Goal: Task Accomplishment & Management: Manage account settings

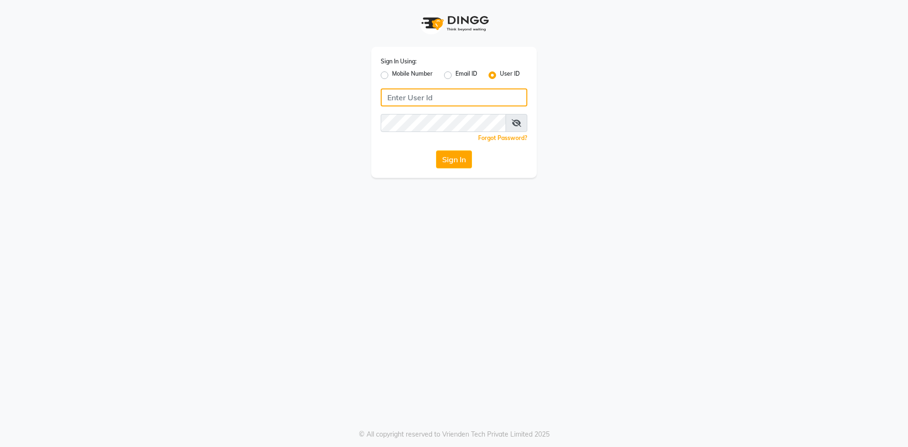
type input "8073656451"
drag, startPoint x: 431, startPoint y: 100, endPoint x: 385, endPoint y: 98, distance: 45.9
click at [385, 98] on input "8073656451" at bounding box center [454, 97] width 147 height 18
click at [392, 73] on label "Mobile Number" at bounding box center [412, 75] width 41 height 11
click at [392, 73] on input "Mobile Number" at bounding box center [395, 73] width 6 height 6
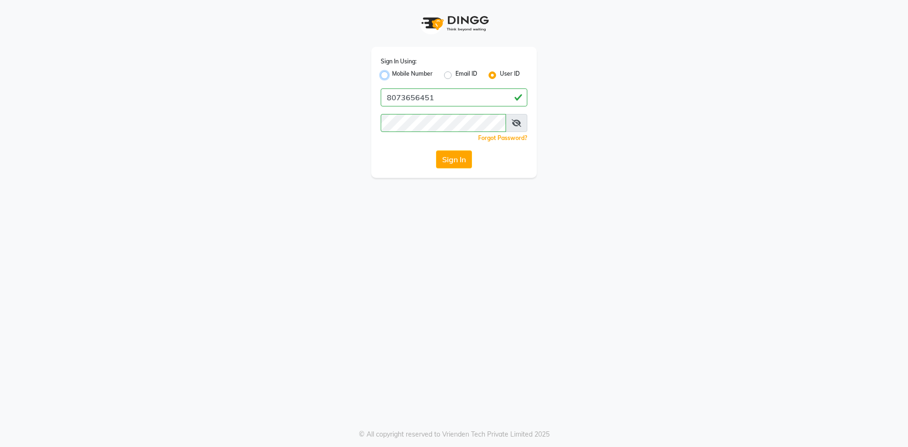
radio input "true"
radio input "false"
click at [460, 95] on input "Username" at bounding box center [470, 97] width 115 height 18
type input "9663990793"
click at [502, 136] on link "Forgot Password?" at bounding box center [502, 137] width 49 height 7
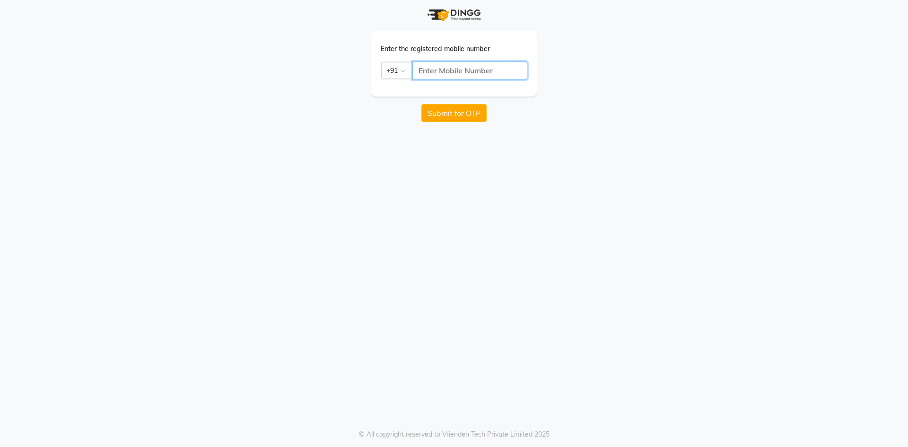
click at [474, 70] on input "text" at bounding box center [470, 71] width 115 height 18
type input "9663990793"
click at [443, 114] on button "Submit for OTP" at bounding box center [454, 113] width 65 height 18
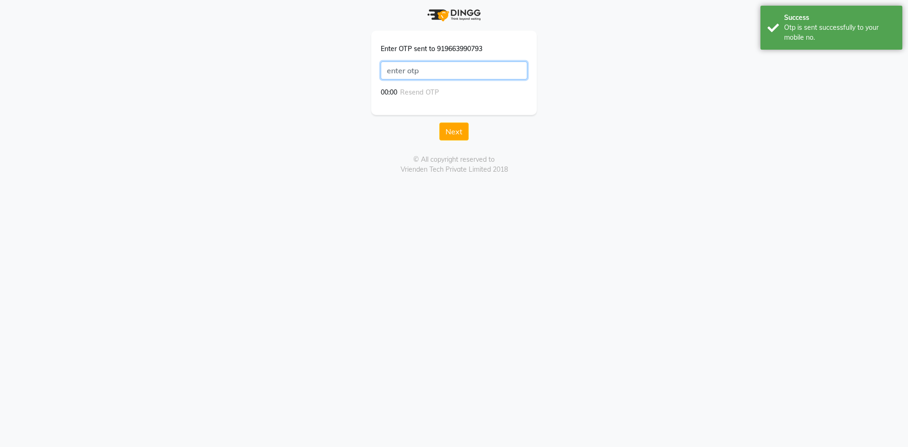
click at [439, 62] on input "text" at bounding box center [454, 71] width 147 height 18
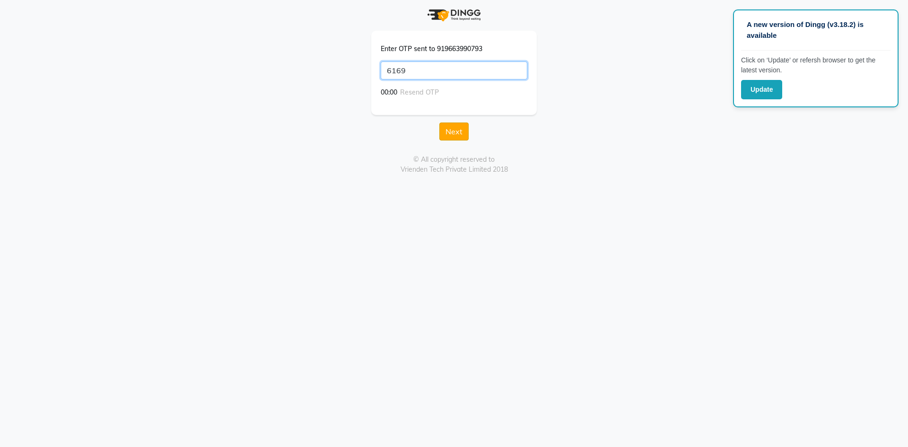
type input "6169"
click at [454, 129] on button "Next" at bounding box center [454, 132] width 29 height 18
click at [534, 95] on div at bounding box center [454, 68] width 166 height 74
click at [463, 119] on button "Save" at bounding box center [454, 121] width 30 height 18
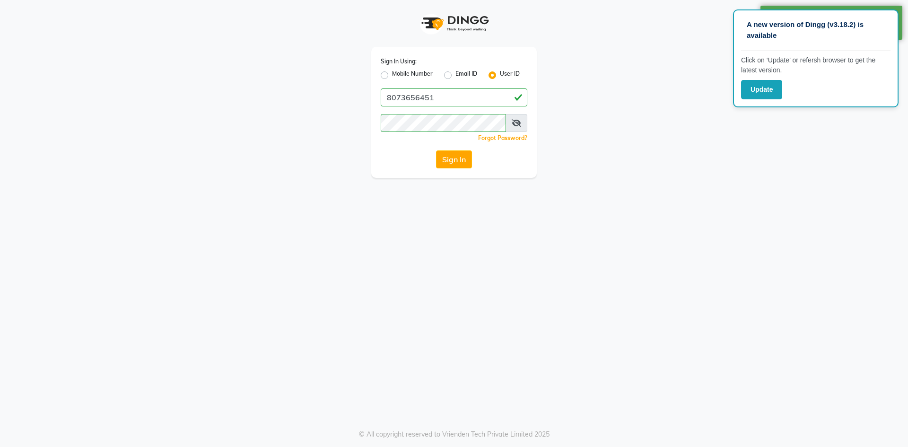
click at [392, 75] on label "Mobile Number" at bounding box center [412, 75] width 41 height 11
click at [392, 75] on input "Mobile Number" at bounding box center [395, 73] width 6 height 6
radio input "true"
radio input "false"
click at [447, 103] on input "Username" at bounding box center [470, 97] width 115 height 18
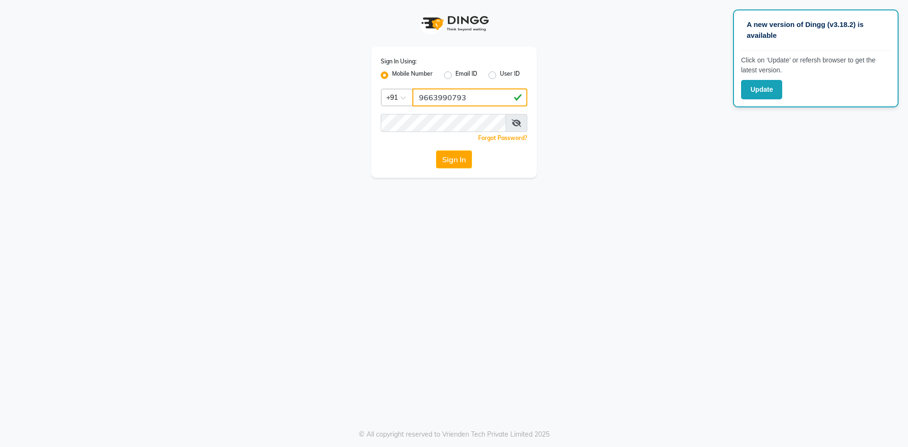
type input "9663990793"
click at [511, 123] on span at bounding box center [517, 123] width 22 height 18
click at [514, 124] on icon at bounding box center [516, 123] width 9 height 8
click at [412, 158] on div "Sign In" at bounding box center [454, 159] width 147 height 18
click at [467, 165] on button "Sign In" at bounding box center [454, 159] width 36 height 18
